Goal: Task Accomplishment & Management: Manage account settings

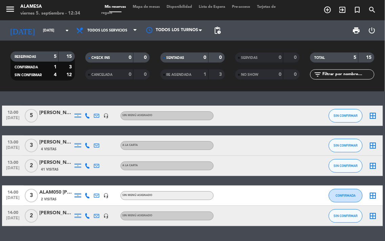
click at [46, 111] on div "[PERSON_NAME]" at bounding box center [56, 113] width 34 height 8
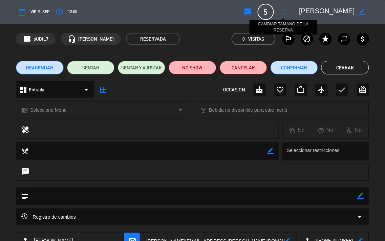
click at [283, 13] on icon "fullscreen" at bounding box center [284, 12] width 8 height 8
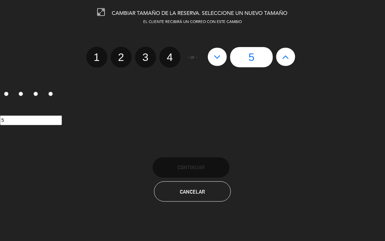
click at [285, 53] on icon at bounding box center [286, 57] width 7 height 11
type input "6"
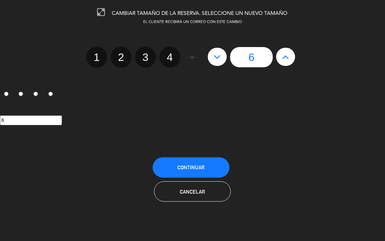
click at [285, 53] on icon at bounding box center [286, 57] width 7 height 11
type input "7"
click at [203, 163] on button "Continuar" at bounding box center [191, 168] width 77 height 20
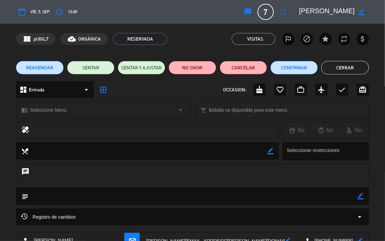
click at [346, 70] on button "Cerrar" at bounding box center [345, 68] width 47 height 14
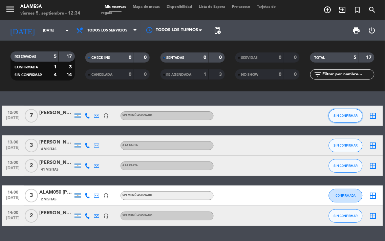
click at [346, 114] on span "SIN CONFIRMAR" at bounding box center [346, 116] width 24 height 4
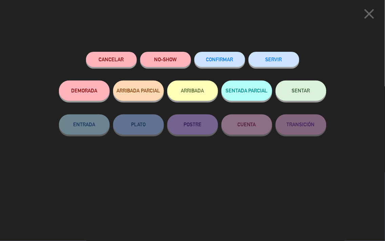
click at [276, 59] on button "SERVIR" at bounding box center [274, 59] width 51 height 15
